Goal: Information Seeking & Learning: Learn about a topic

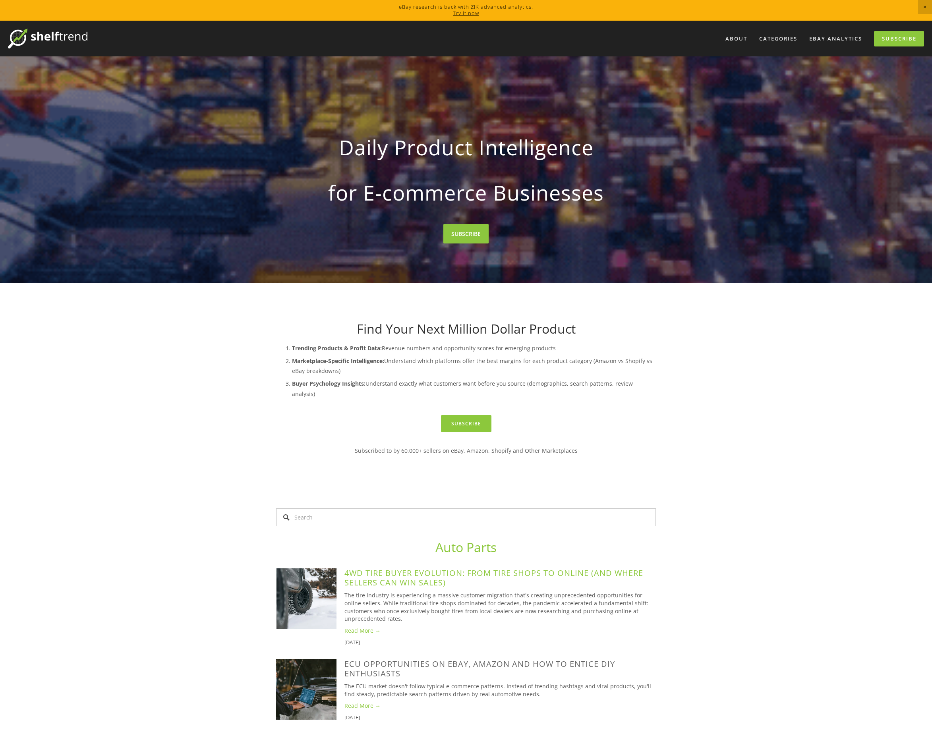
click at [459, 568] on link "4WD Tire Buyer Evolution: From Tire Shops to Online (And Where Sellers Can Win …" at bounding box center [494, 578] width 299 height 20
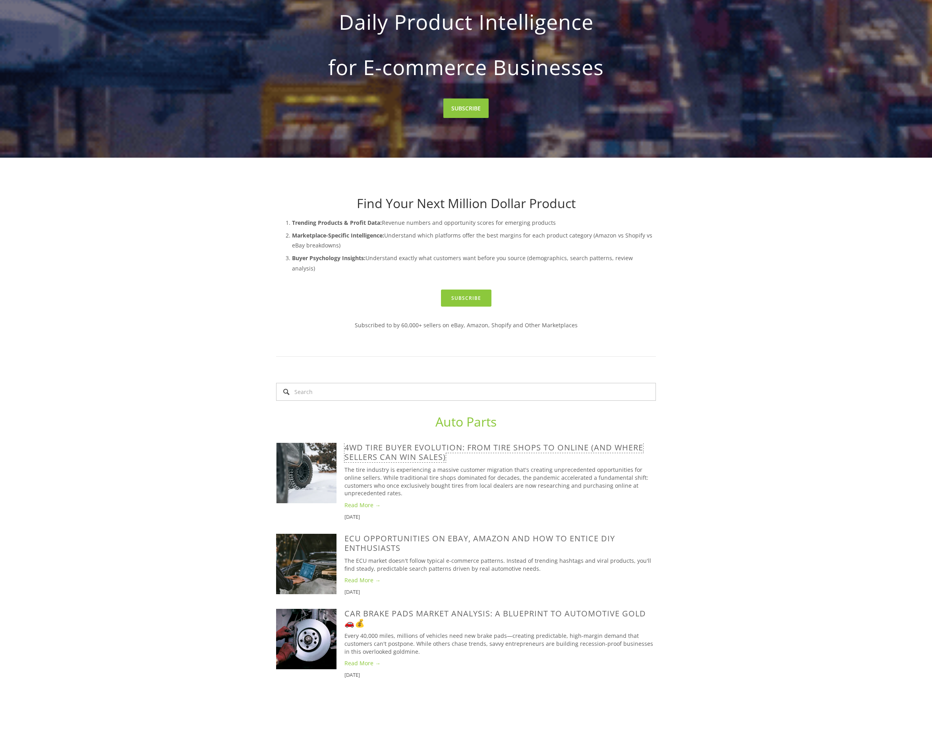
scroll to position [128, 0]
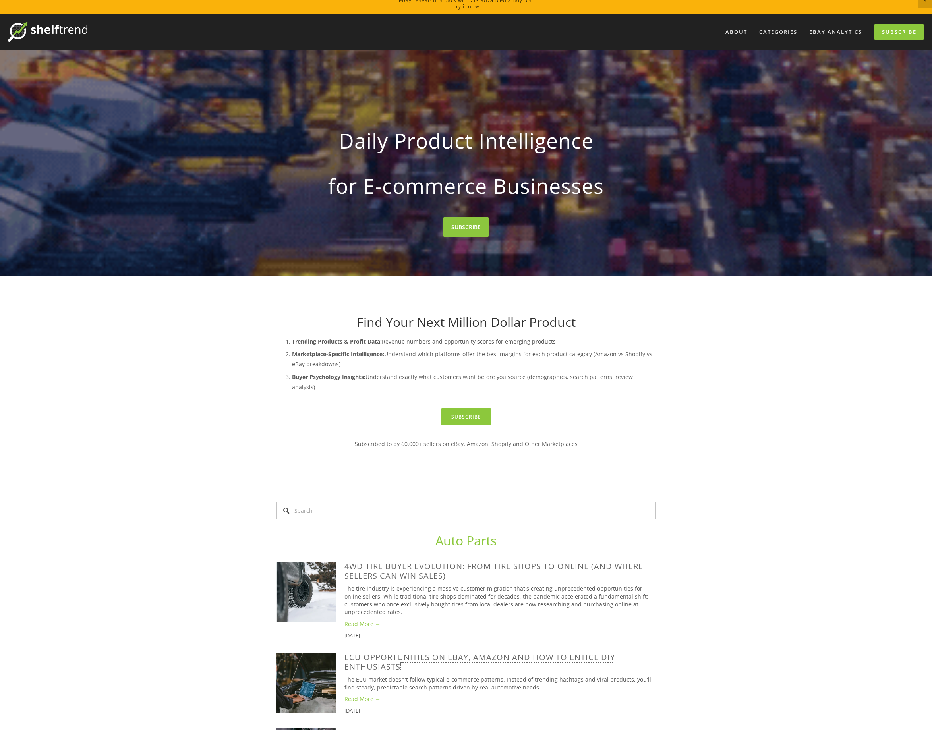
scroll to position [0, 0]
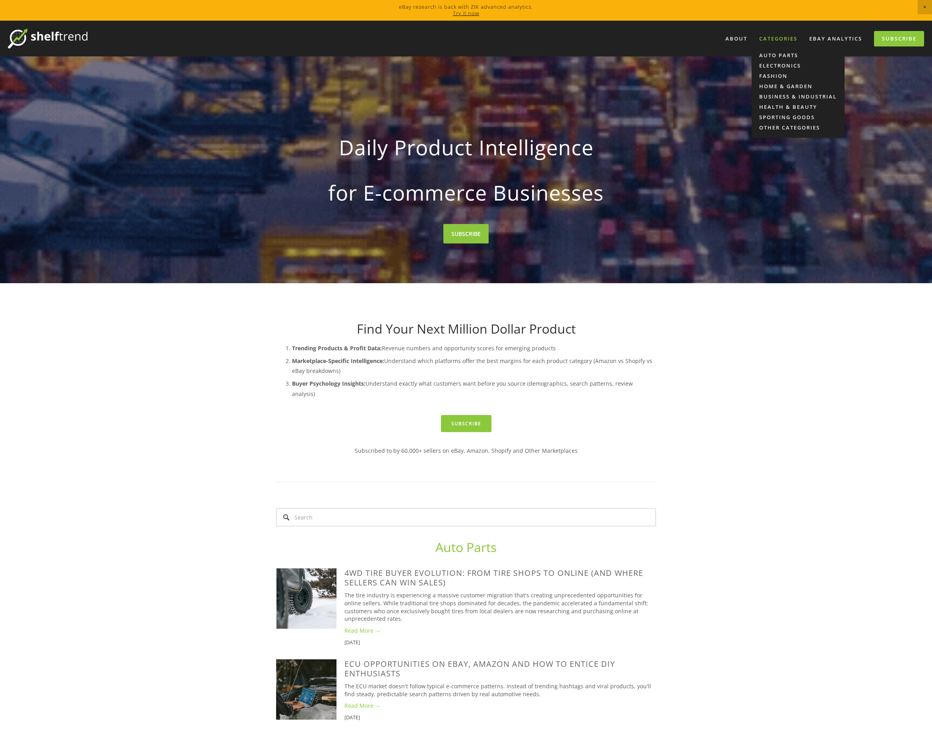
click at [775, 38] on div "Categories" at bounding box center [778, 38] width 48 height 13
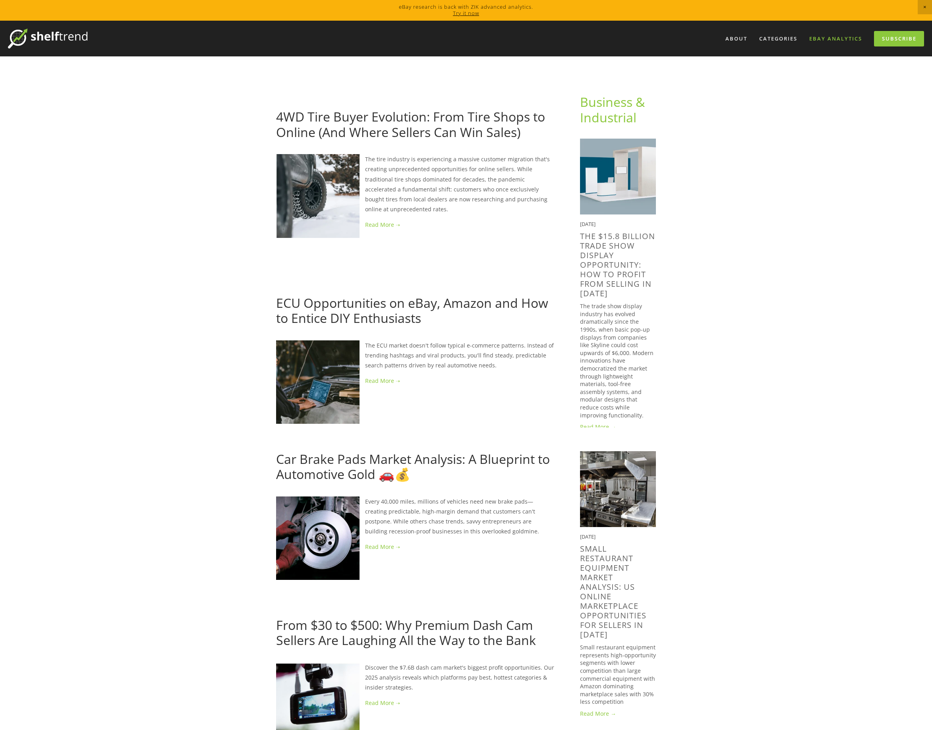
click at [843, 37] on link "eBay Analytics" at bounding box center [835, 38] width 63 height 13
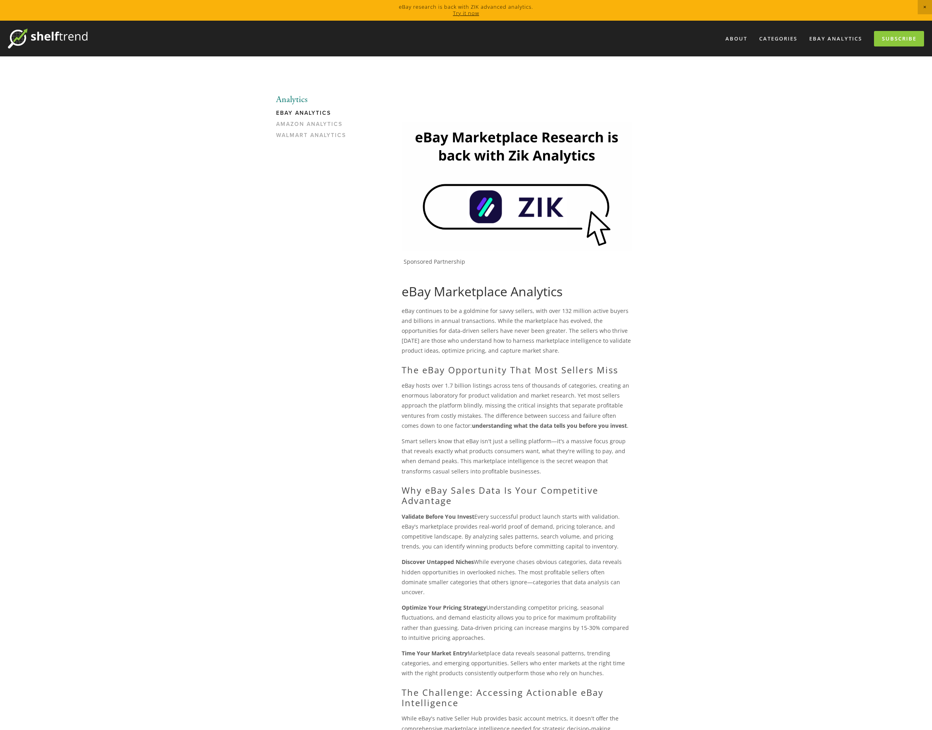
click at [518, 205] on img at bounding box center [517, 186] width 230 height 129
